Goal: Download file/media

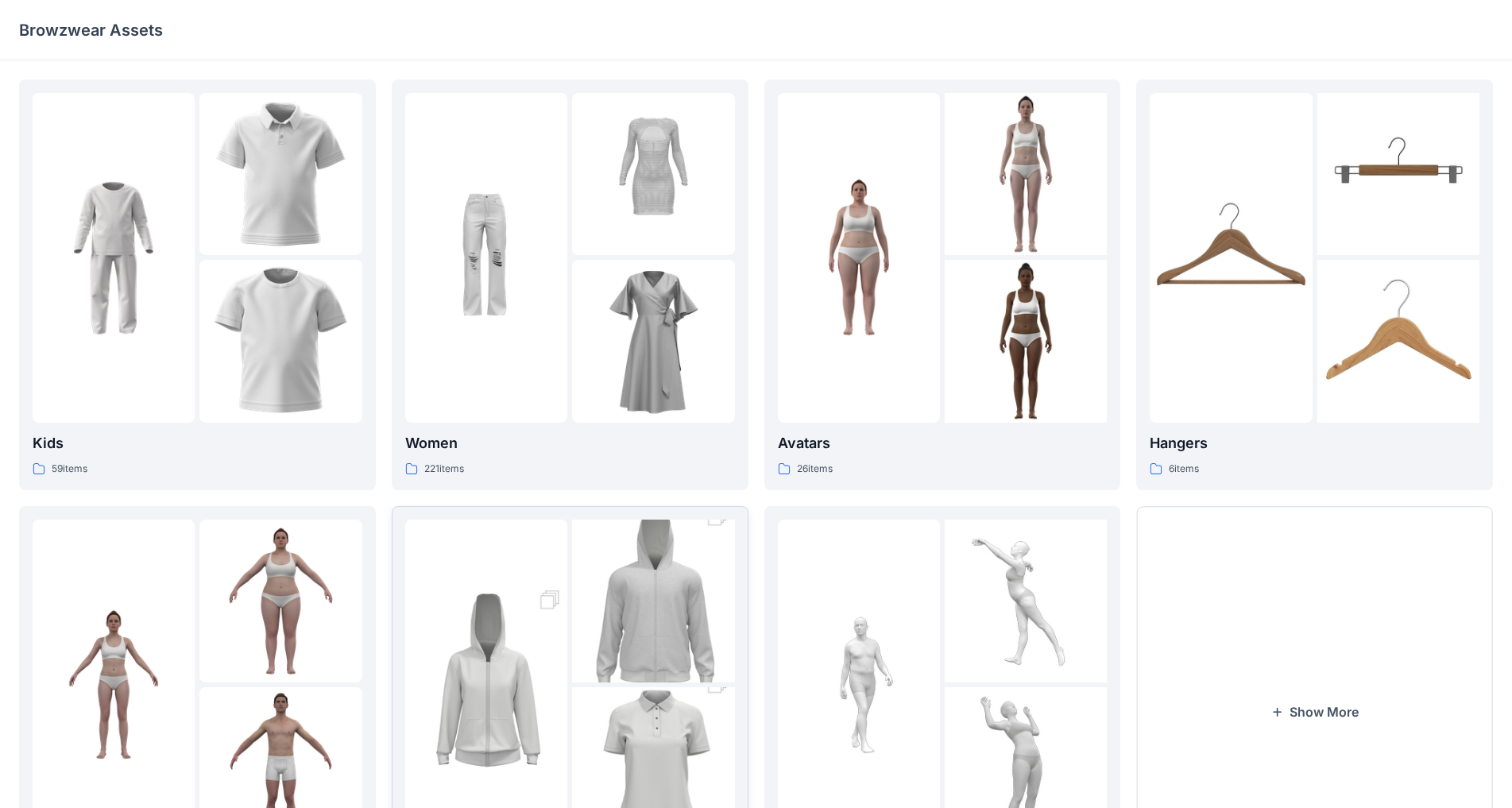
scroll to position [154, 0]
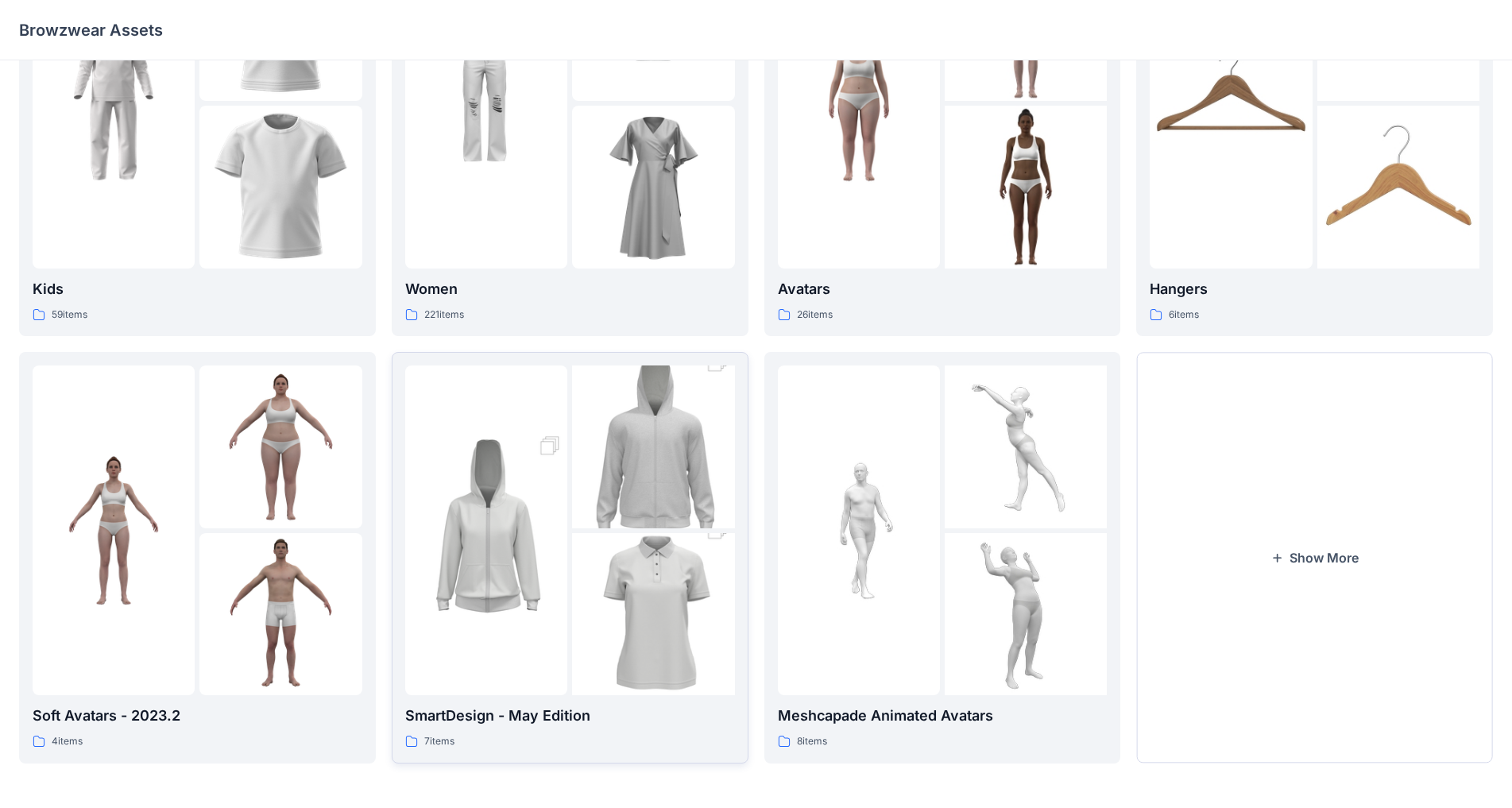
click at [628, 566] on img at bounding box center [653, 614] width 162 height 244
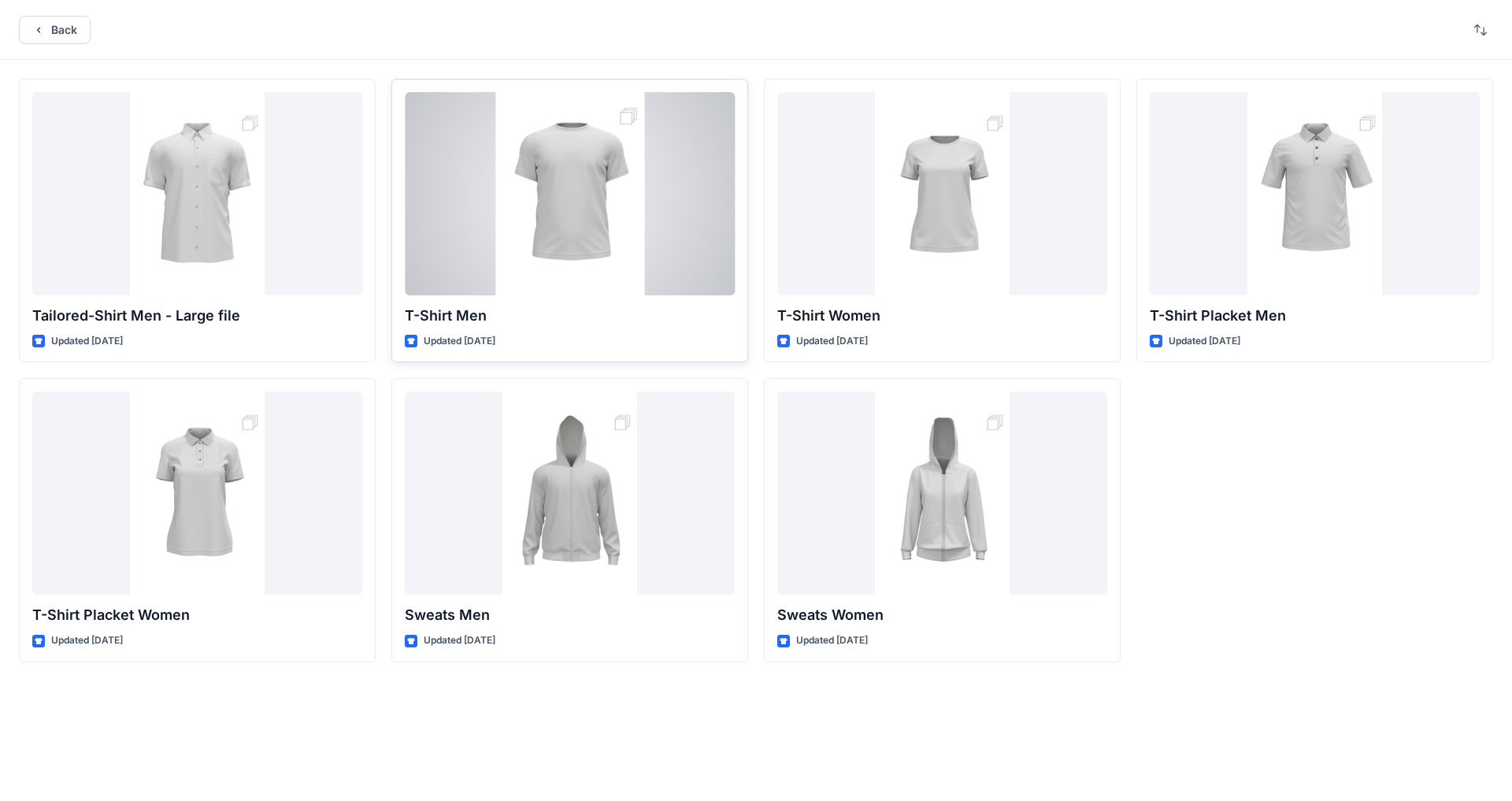
click at [635, 213] on div at bounding box center [569, 194] width 330 height 203
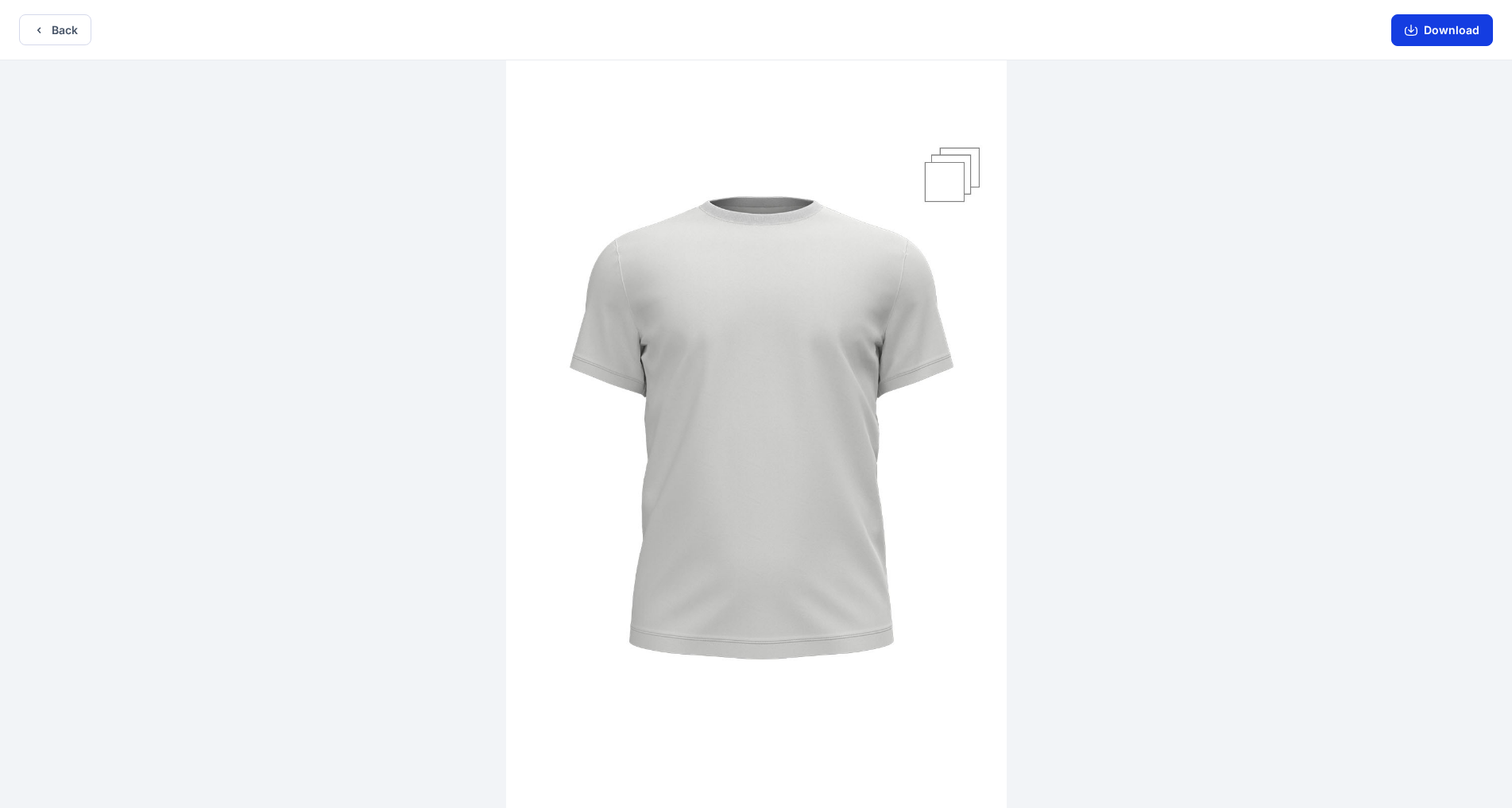
click at [1442, 38] on button "Download" at bounding box center [1442, 30] width 102 height 32
click at [71, 30] on button "Back" at bounding box center [55, 30] width 72 height 31
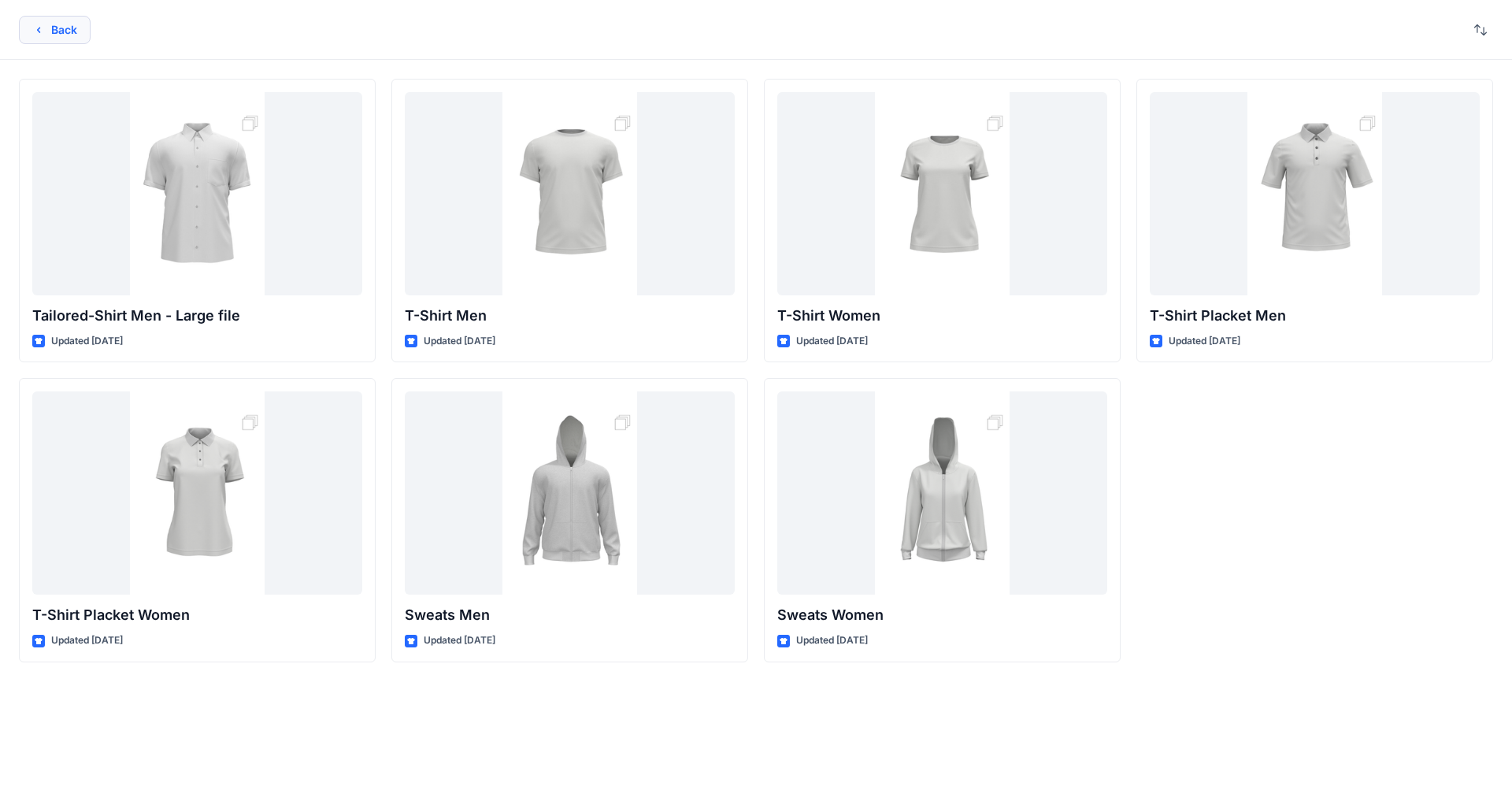
click at [50, 18] on button "Back" at bounding box center [55, 29] width 72 height 28
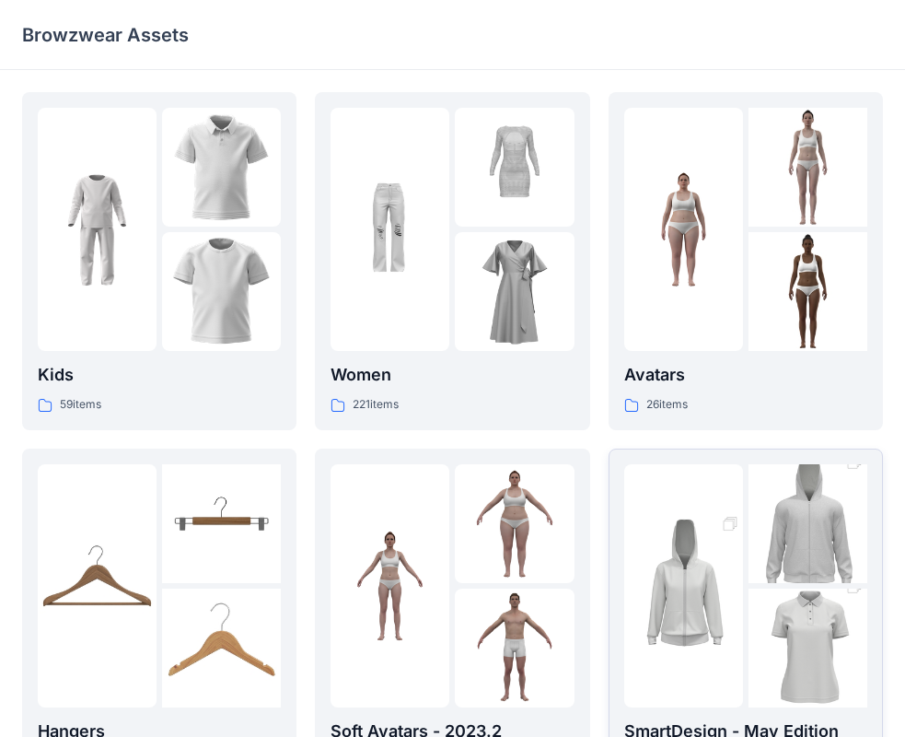
click at [749, 558] on img at bounding box center [808, 524] width 119 height 179
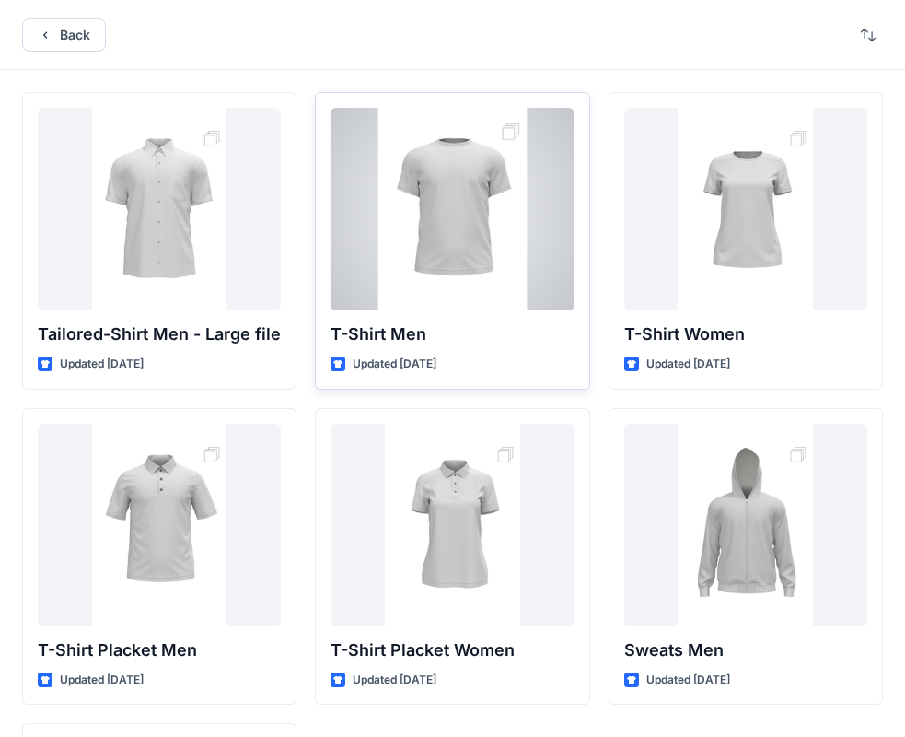
click at [465, 212] on div at bounding box center [452, 209] width 243 height 203
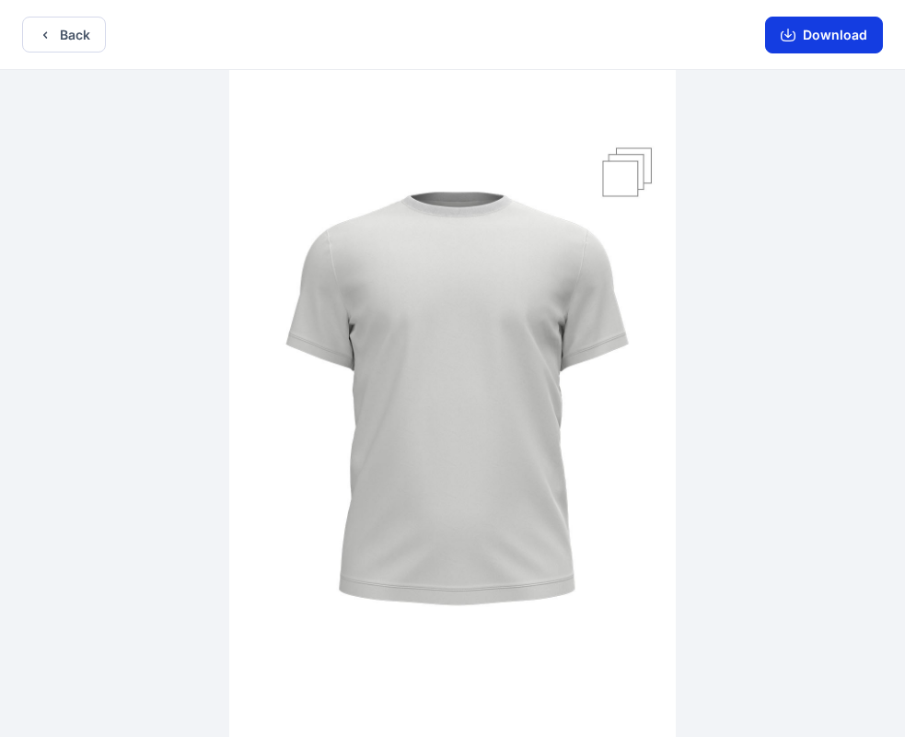
click at [796, 41] on icon "button" at bounding box center [788, 35] width 15 height 15
